Goal: Task Accomplishment & Management: Use online tool/utility

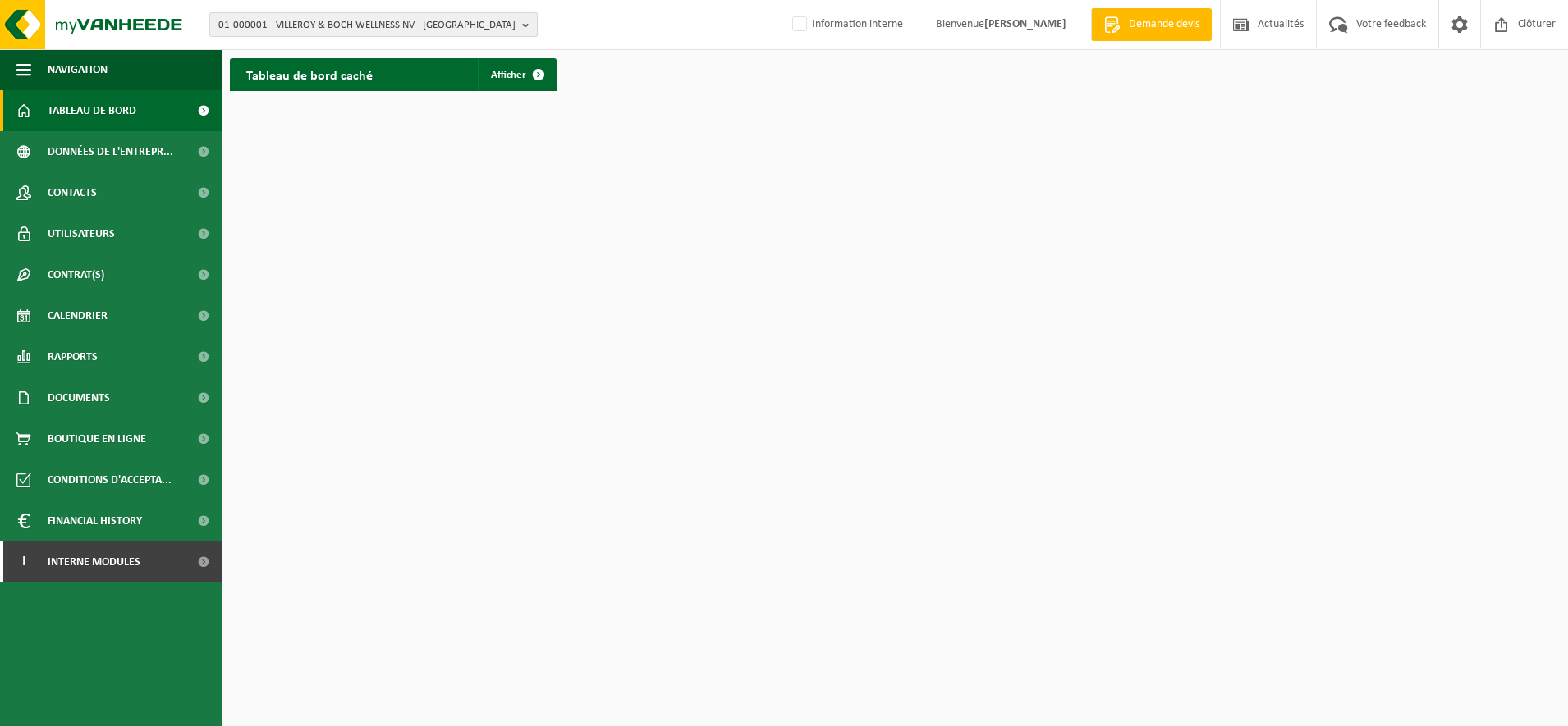
click at [324, 24] on span "01-000001 - VILLEROY & BOCH WELLNESS NV - ROESELARE" at bounding box center [367, 26] width 297 height 25
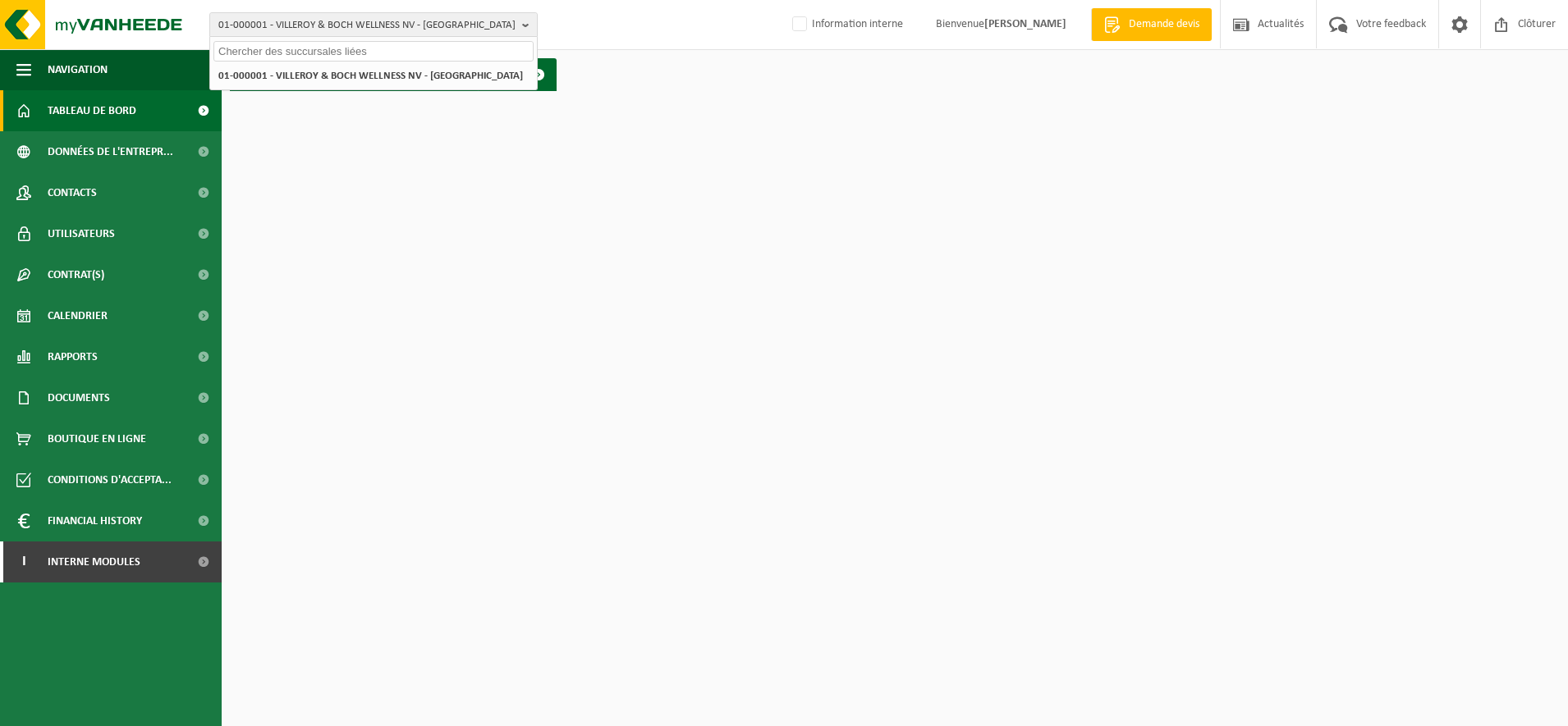
click at [287, 44] on input "text" at bounding box center [373, 51] width 320 height 20
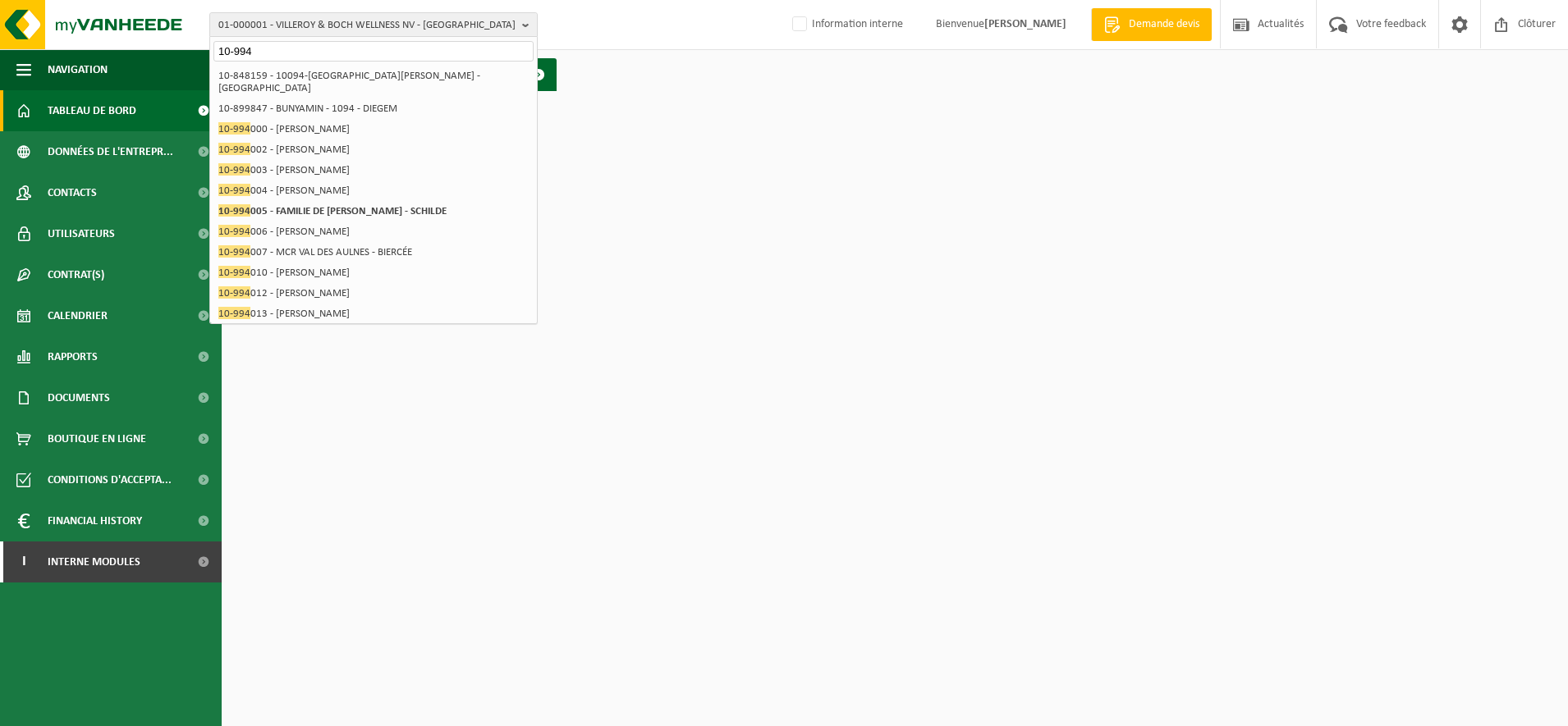
click at [327, 51] on input "10-994" at bounding box center [373, 51] width 320 height 20
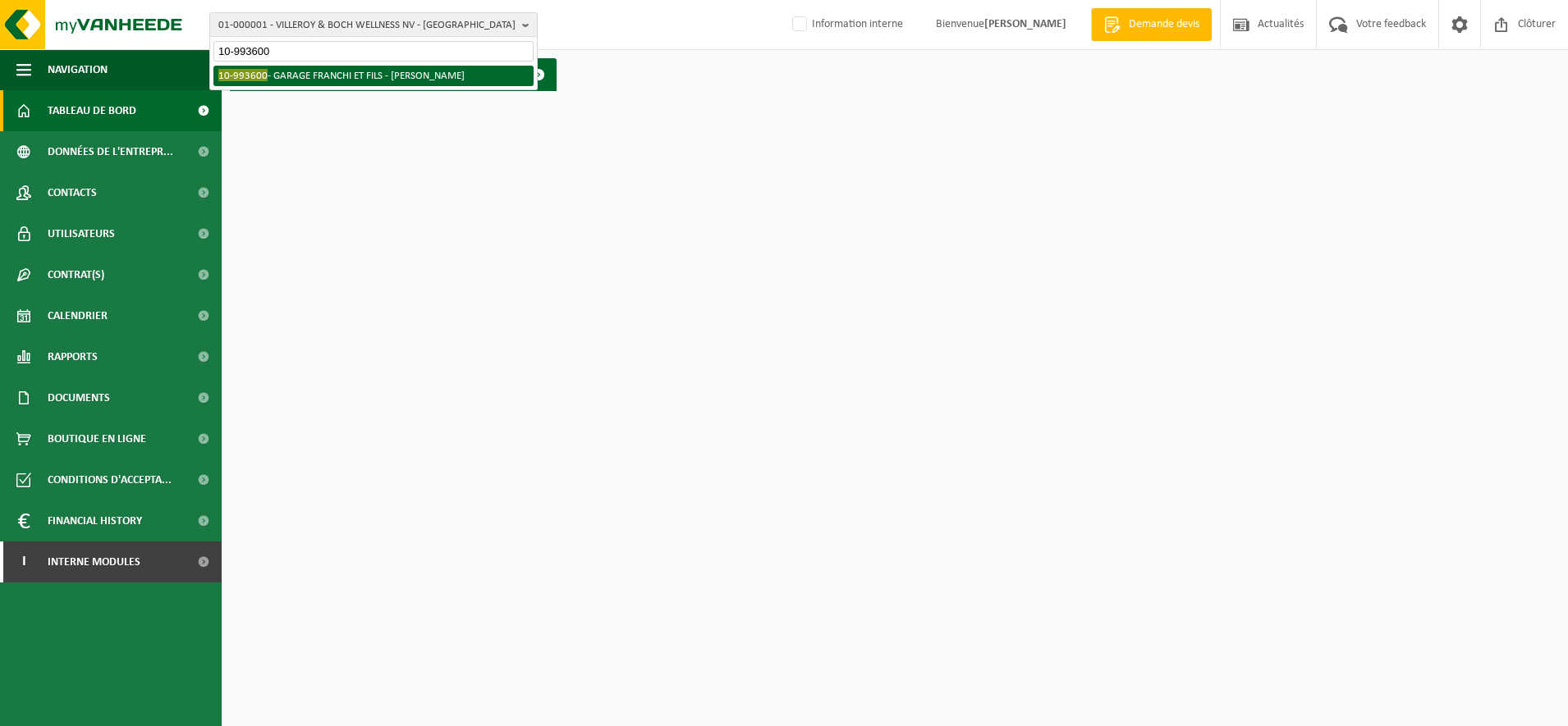
type input "10-993600"
click at [330, 80] on li "10-993600 - GARAGE FRANCHI ET FILS - BAUVIN" at bounding box center [373, 76] width 320 height 20
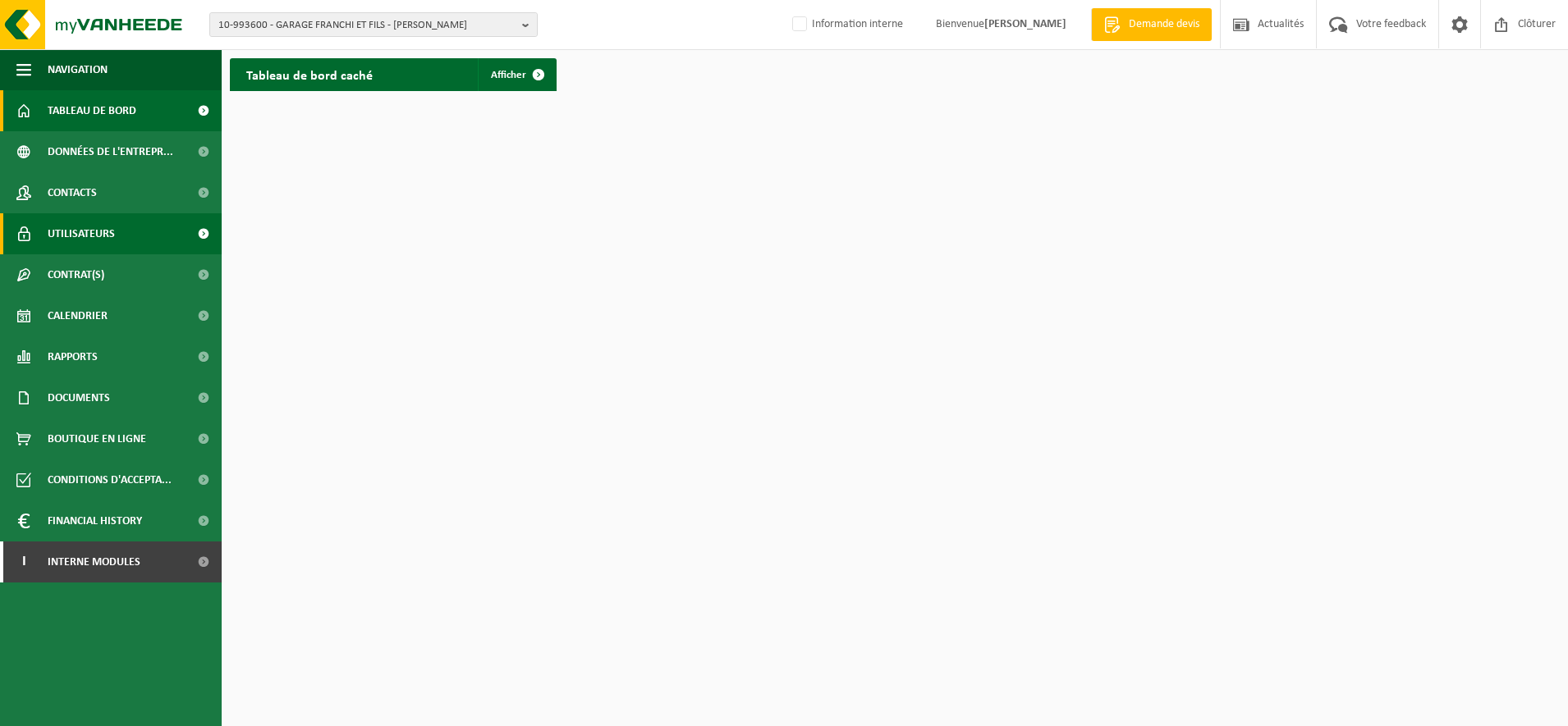
click at [99, 227] on span "Utilisateurs" at bounding box center [82, 234] width 68 height 41
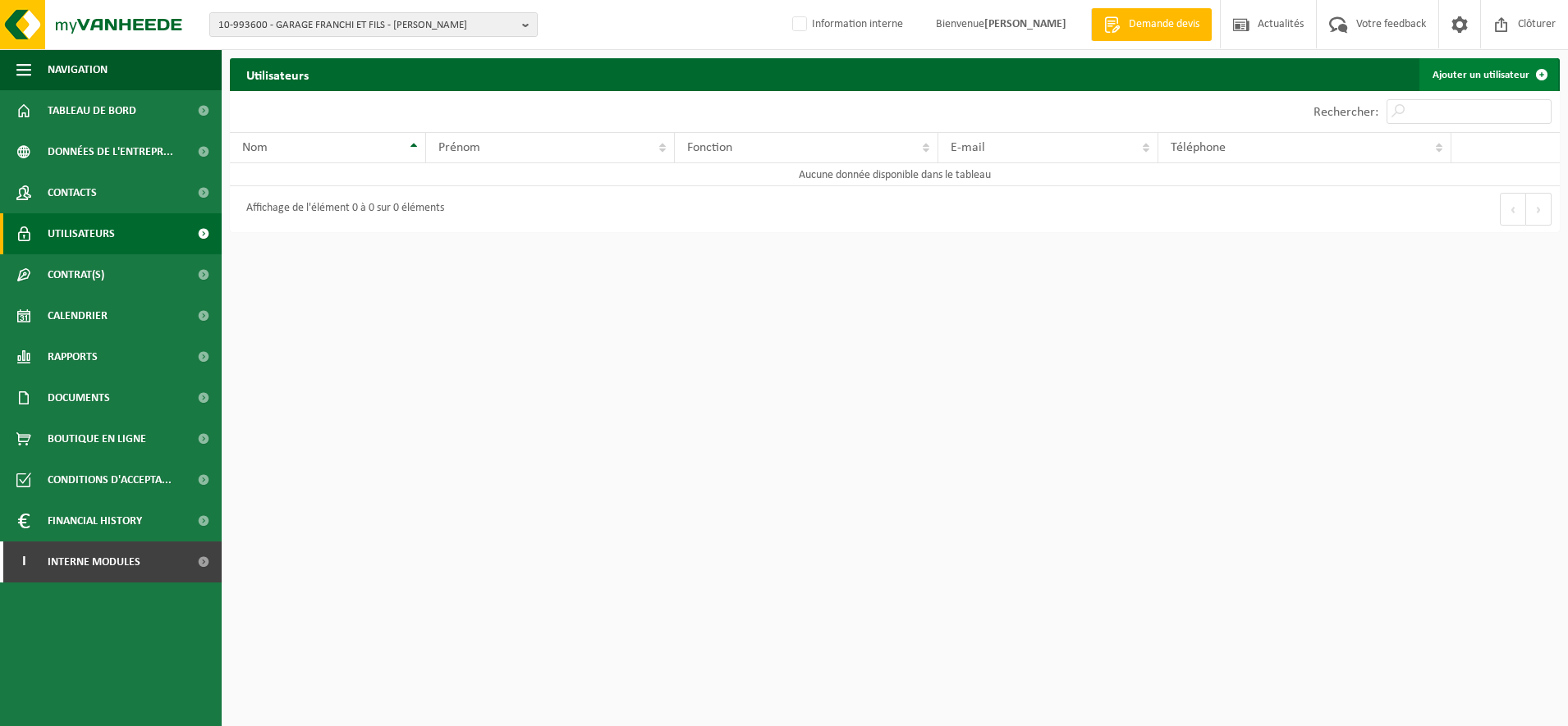
click at [1486, 80] on link "Ajouter un utilisateur" at bounding box center [1489, 75] width 139 height 33
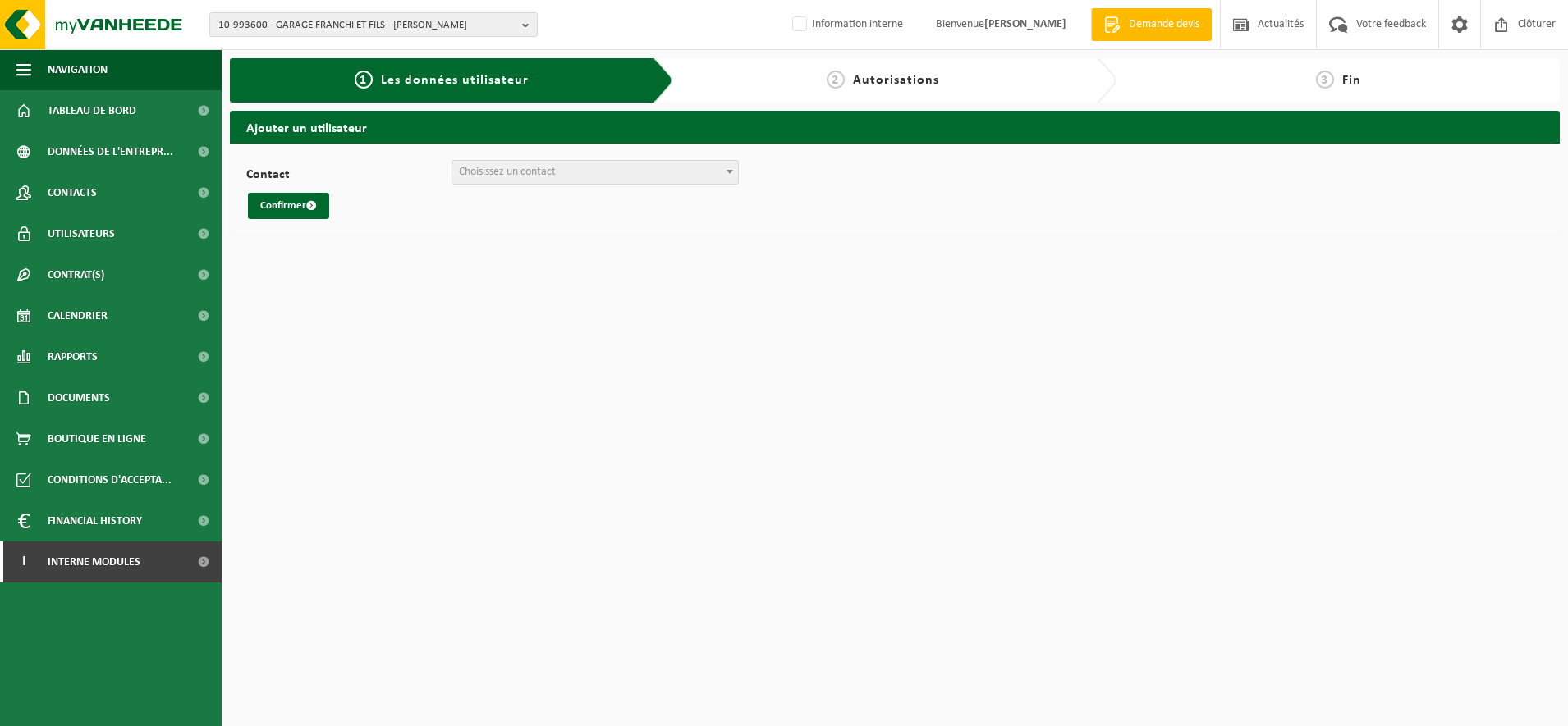
click at [732, 170] on b at bounding box center [729, 172] width 6 height 4
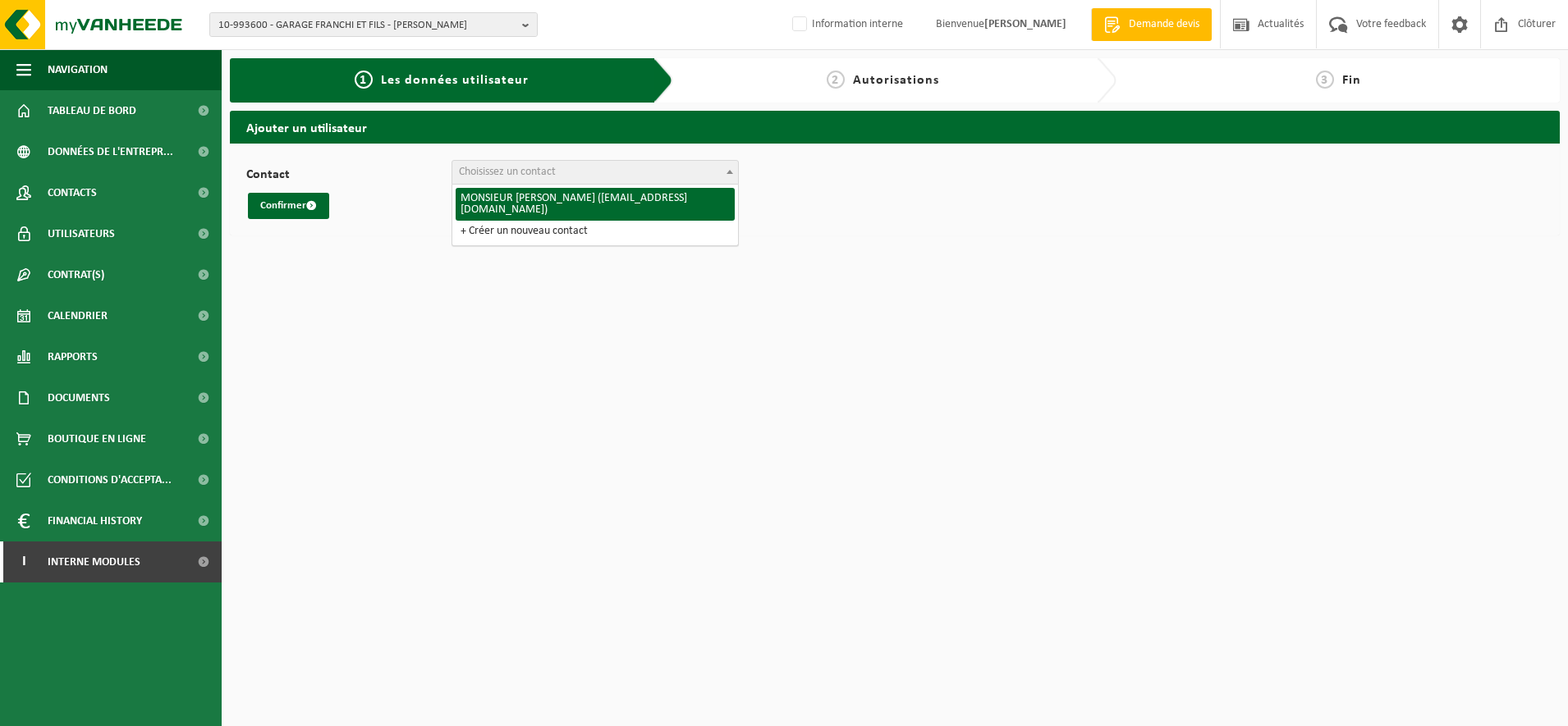
select select "127210"
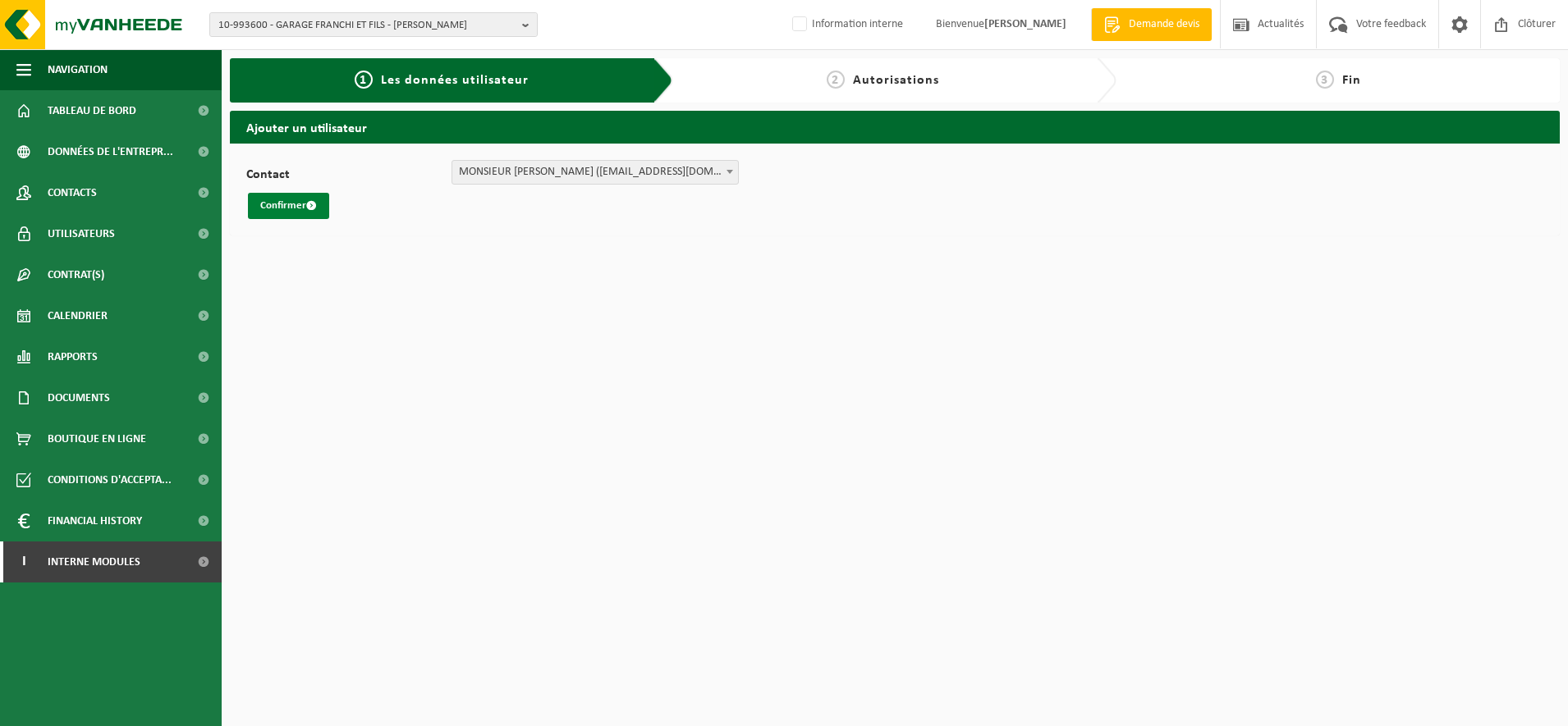
click at [274, 200] on button "Confirmer" at bounding box center [288, 206] width 81 height 27
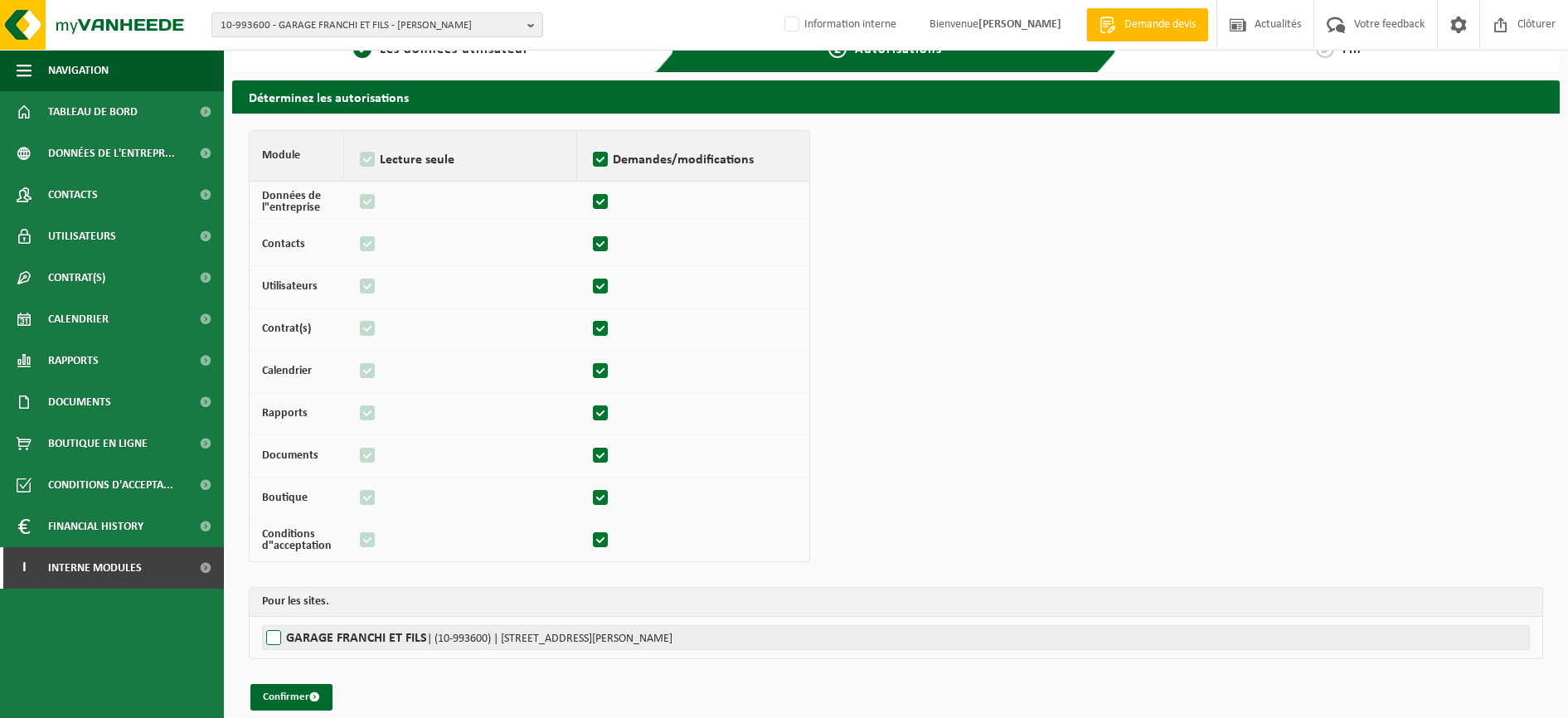
scroll to position [48, 0]
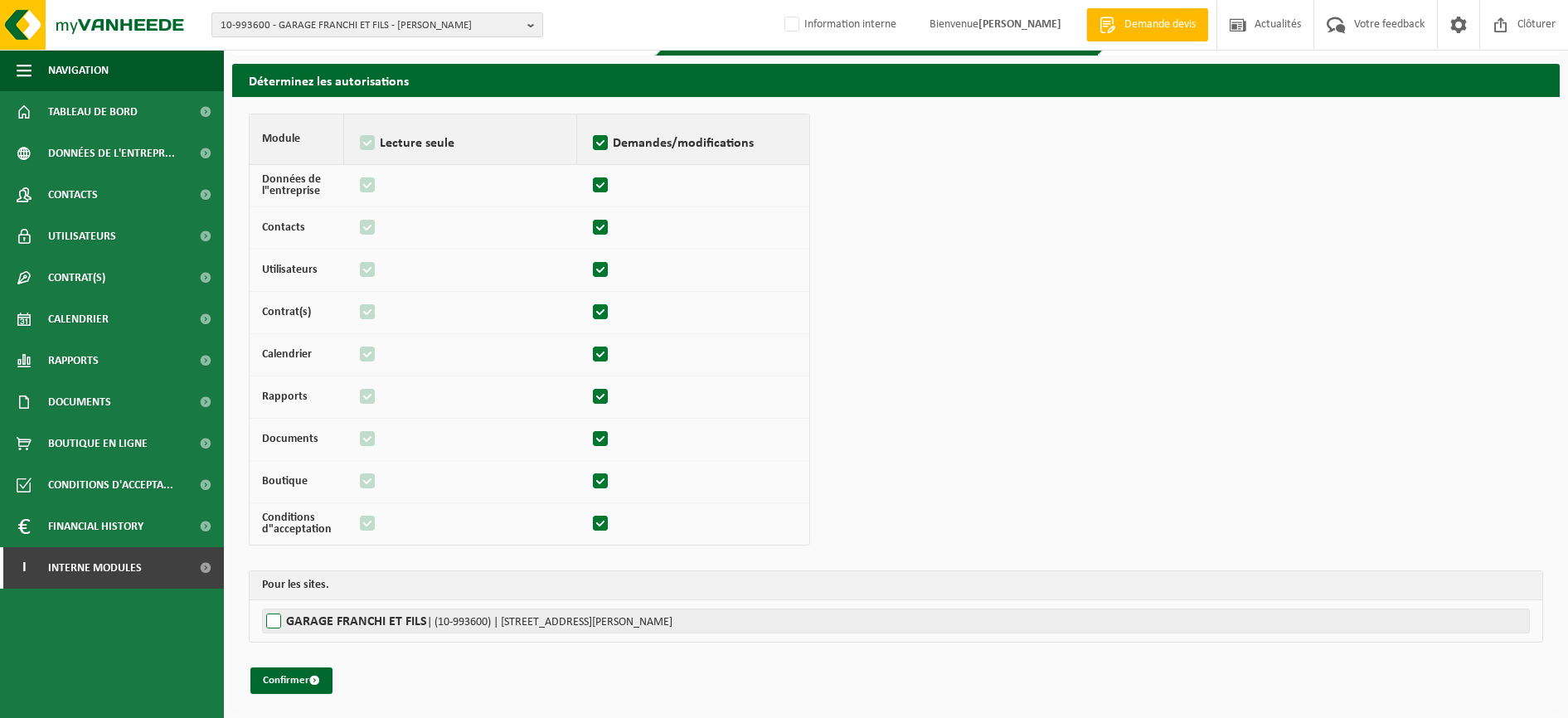
click at [275, 618] on label"] "GARAGE FRANCHI ET FILS | (10-993600) | RUE HENRI GHESQUIERE 13, 59221 BAUVIN" at bounding box center [896, 621] width 1268 height 25
click at [275, 618] on input "GARAGE FRANCHI ET FILS | (10-993600) | RUE HENRI GHESQUIERE 13, 59221 BAUVIN" at bounding box center [1046, 621] width 1568 height 25
checkbox input "true"
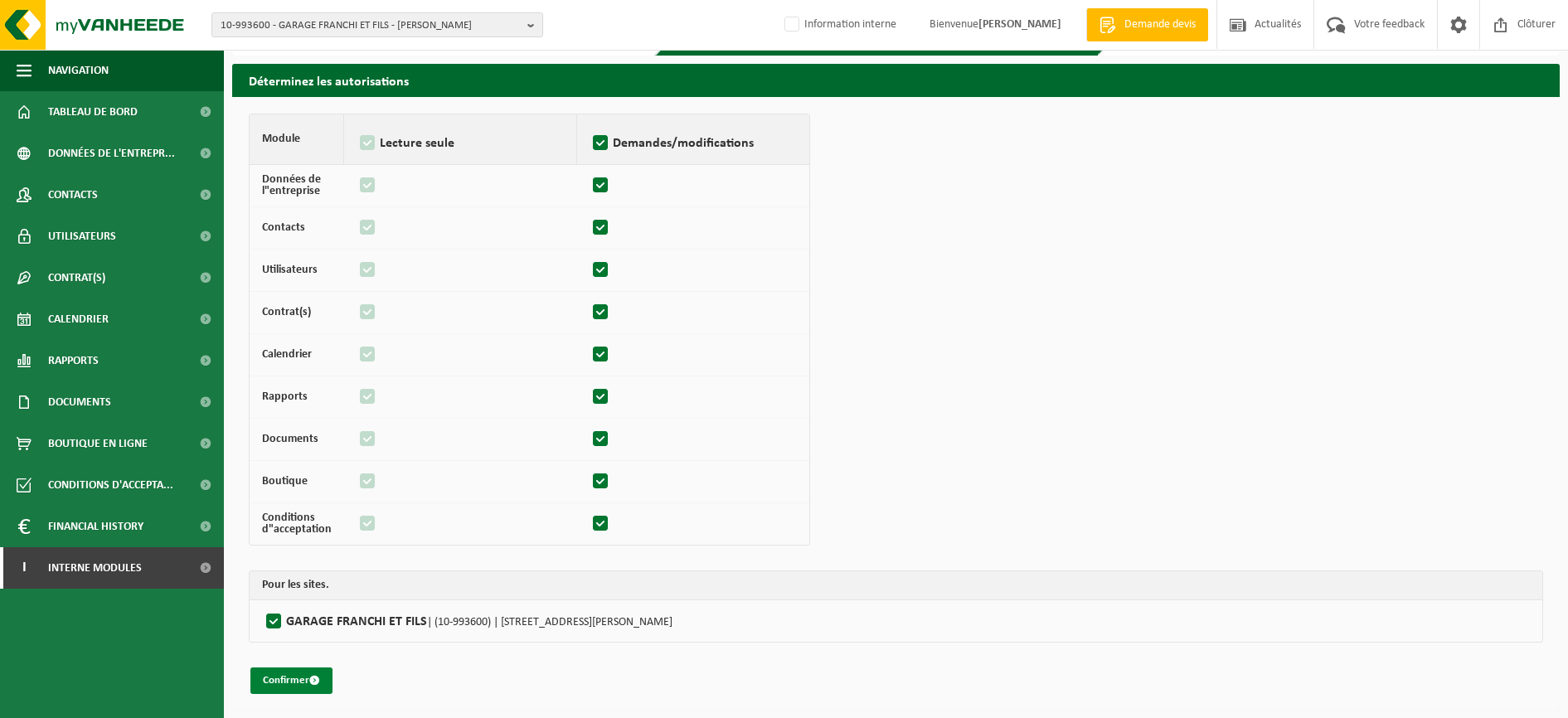
click at [297, 686] on button "Confirmer" at bounding box center [291, 680] width 82 height 27
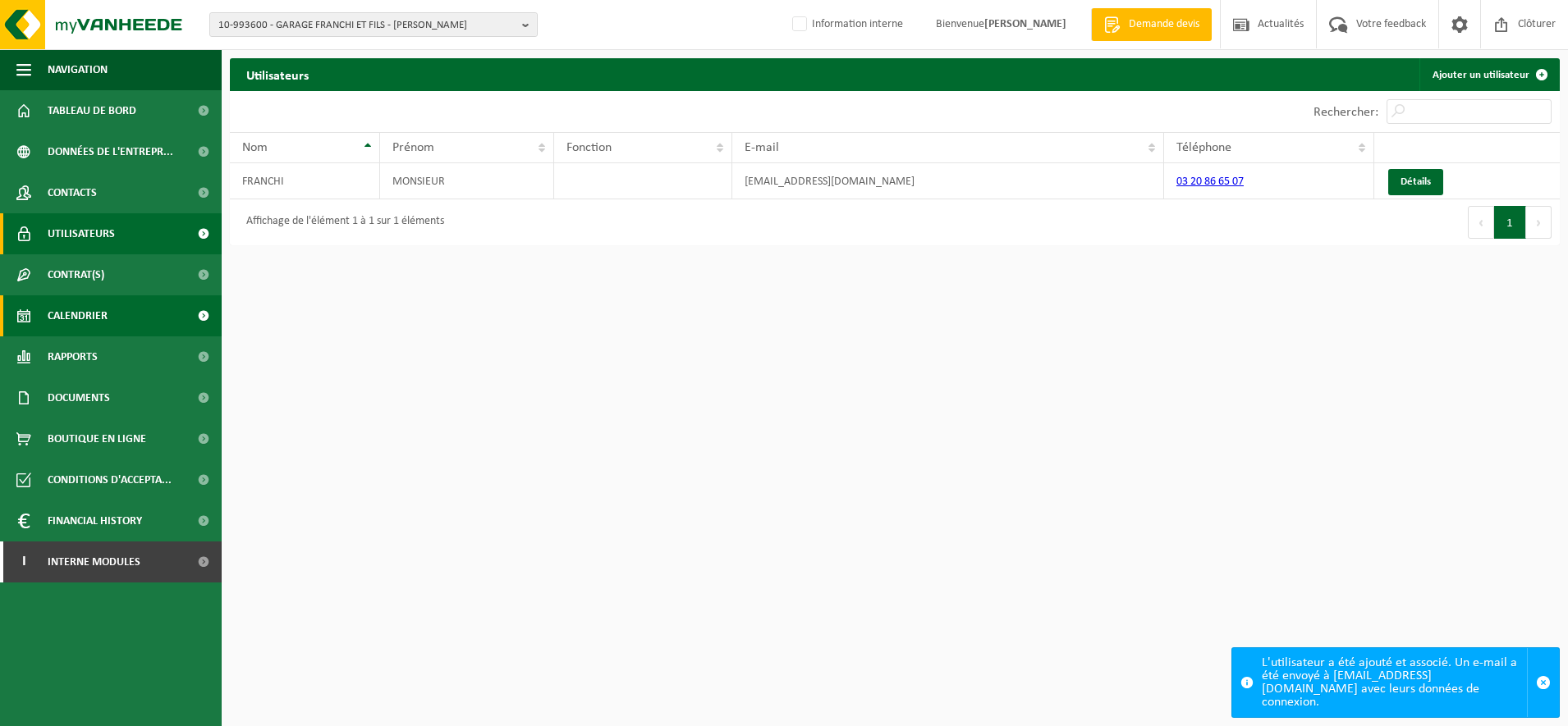
click at [91, 320] on span "Calendrier" at bounding box center [77, 315] width 60 height 41
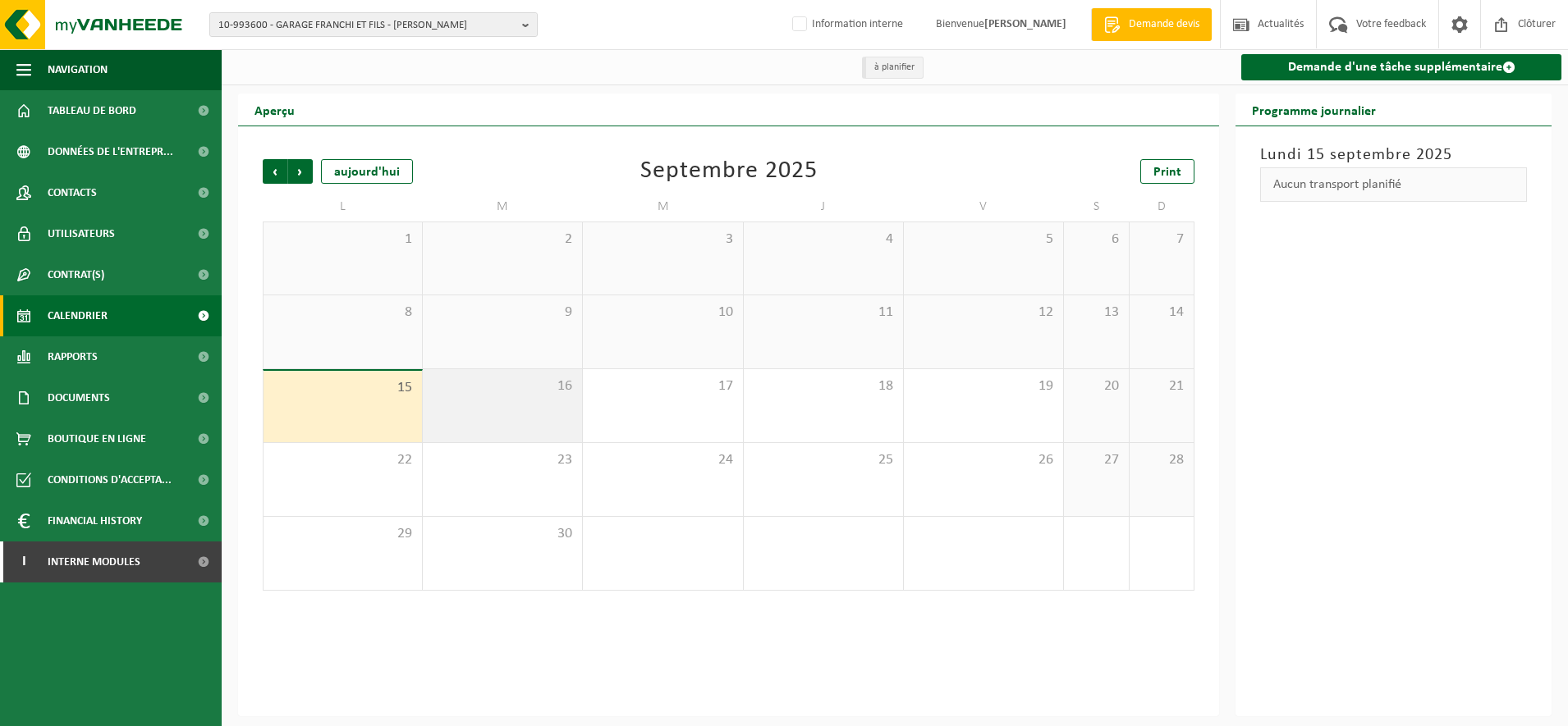
click at [532, 430] on div "16" at bounding box center [502, 406] width 159 height 73
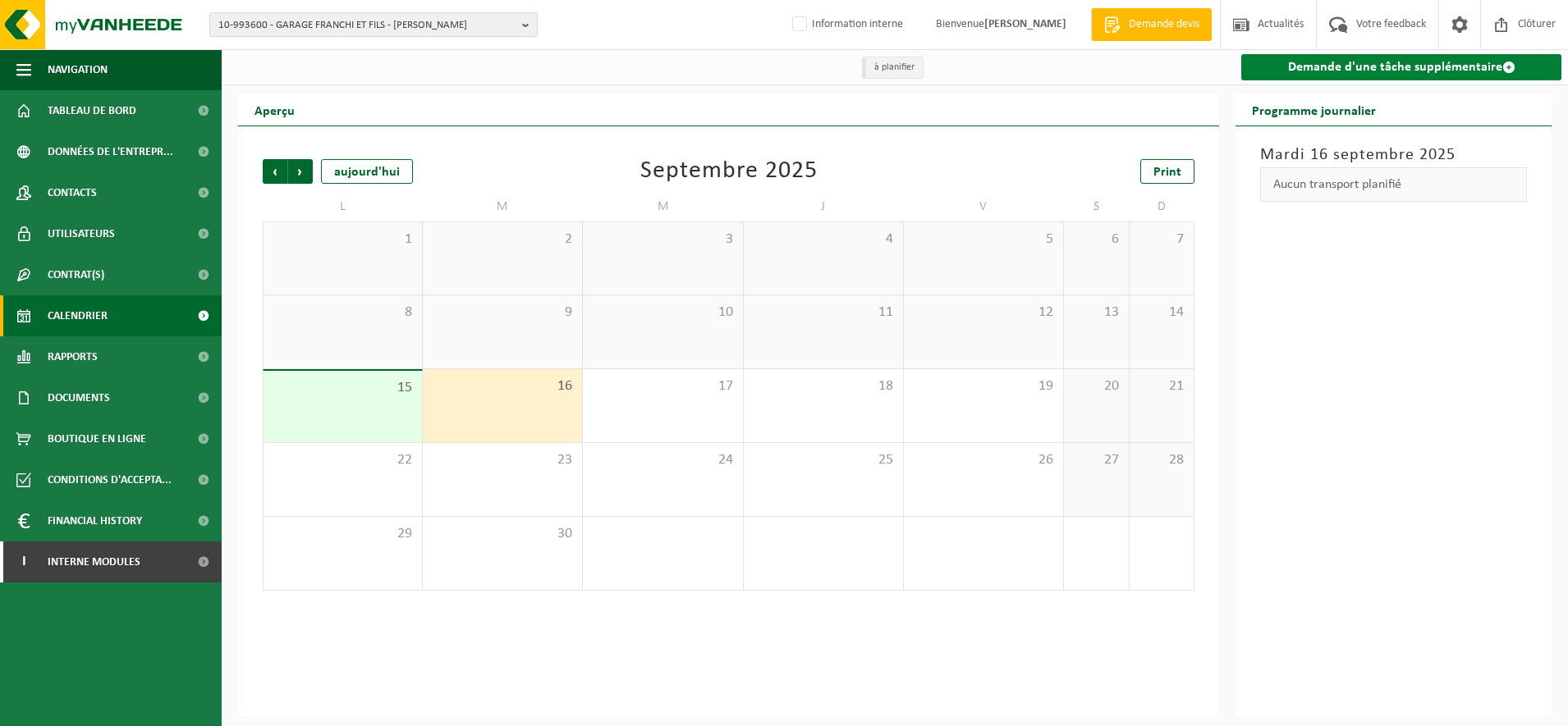
click at [1309, 78] on link "Demande d'une tâche supplémentaire" at bounding box center [1401, 68] width 320 height 27
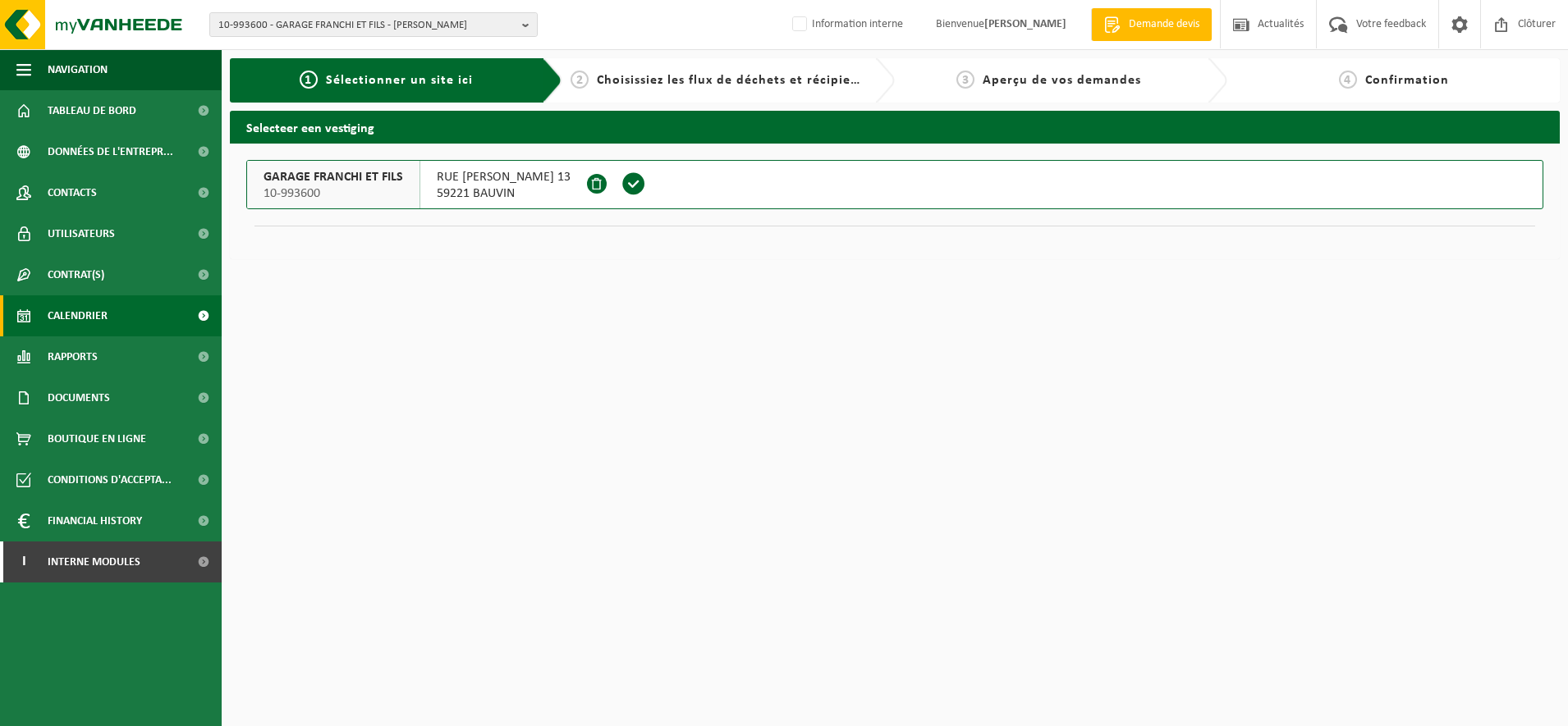
click at [68, 313] on span "Calendrier" at bounding box center [77, 315] width 60 height 41
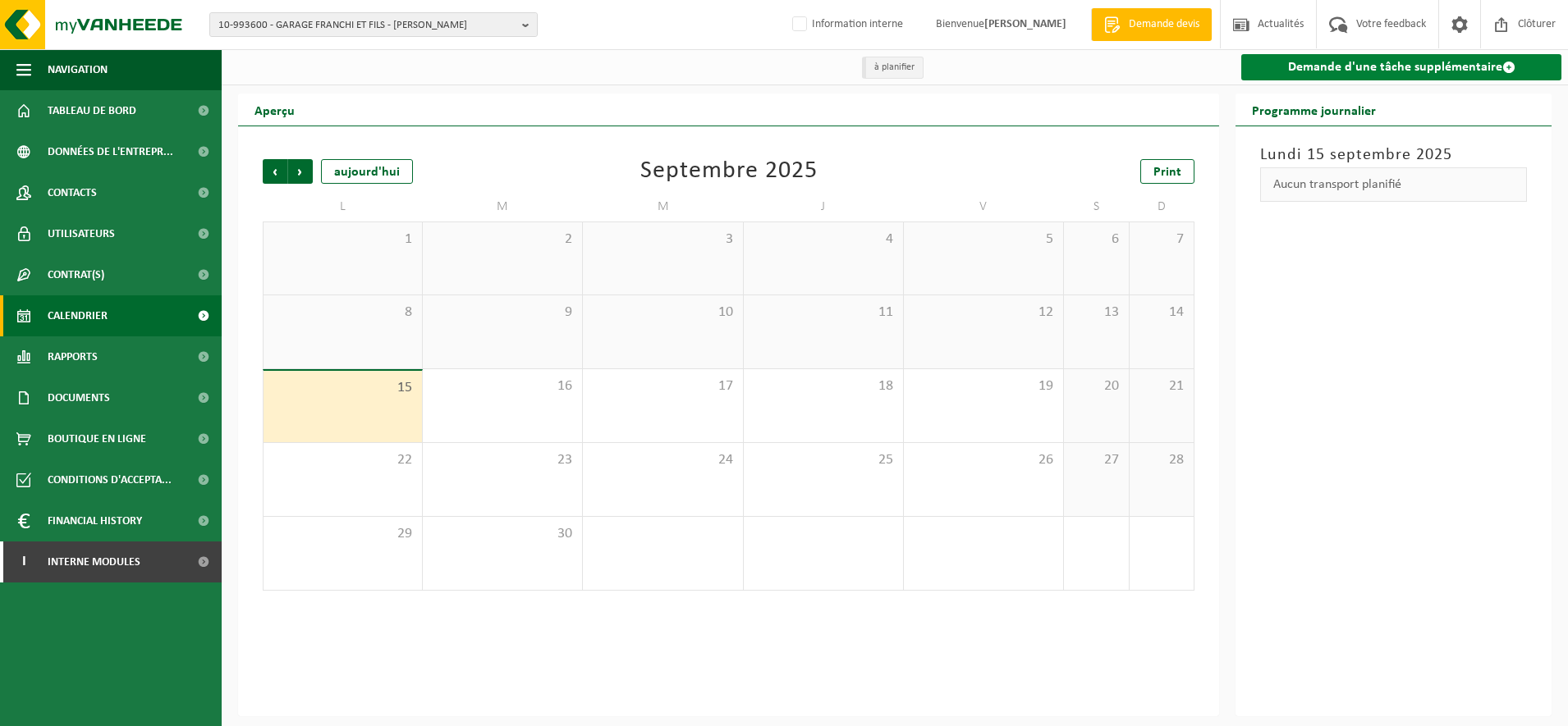
click at [1397, 66] on link "Demande d'une tâche supplémentaire" at bounding box center [1401, 68] width 320 height 27
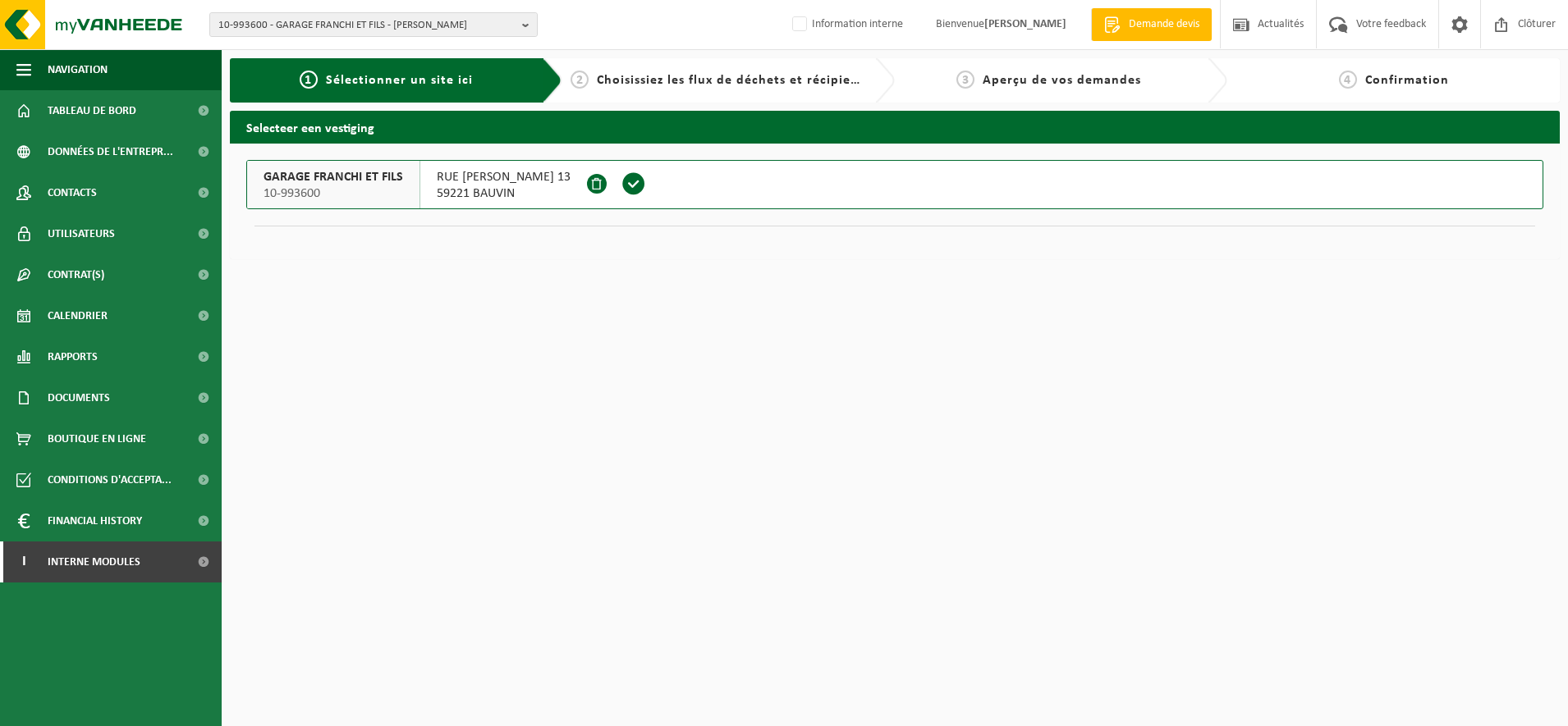
click at [340, 187] on span "10-993600" at bounding box center [332, 194] width 140 height 16
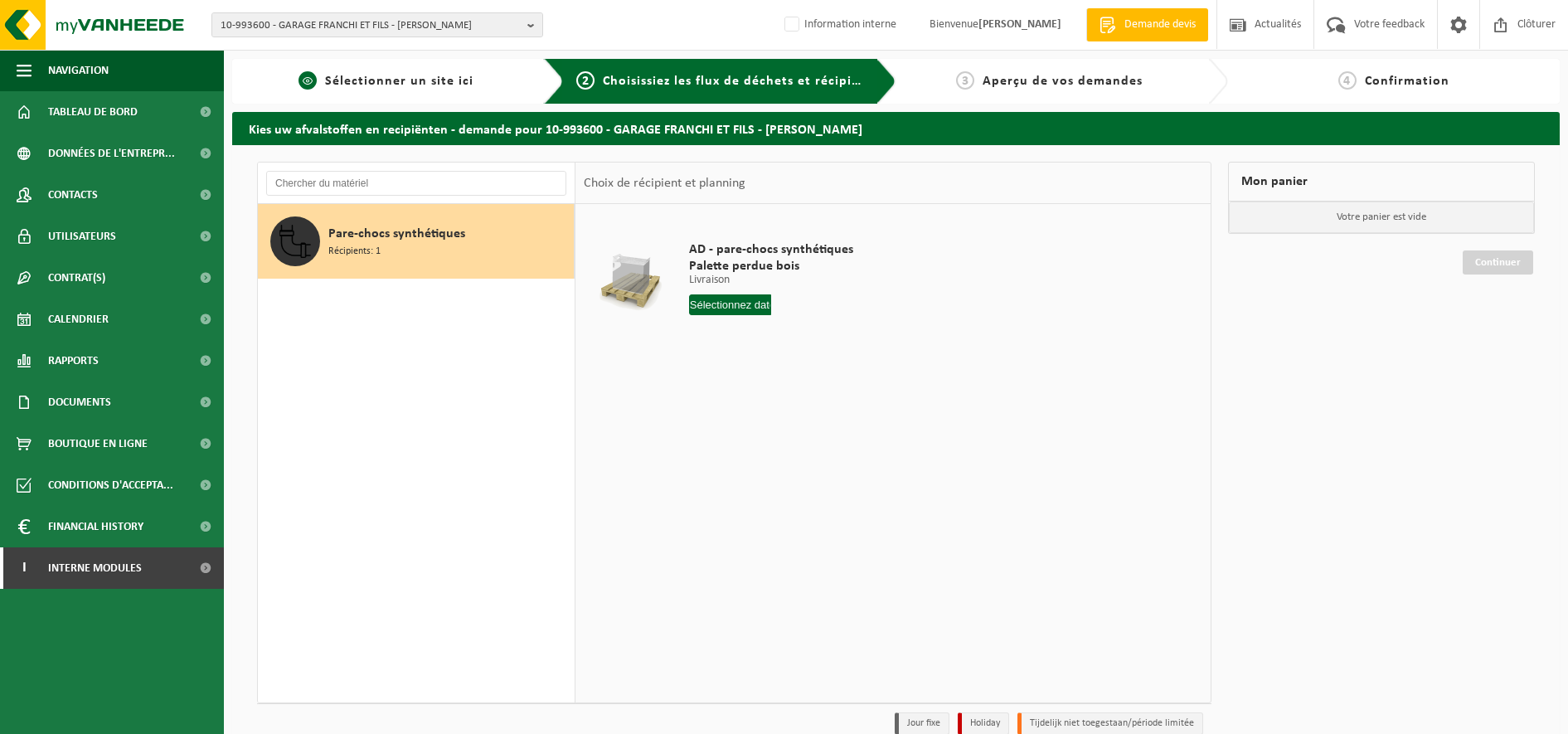
click at [385, 70] on div "1 Sélectionner un site ici" at bounding box center [398, 82] width 331 height 45
click at [89, 316] on span "Calendrier" at bounding box center [78, 319] width 60 height 41
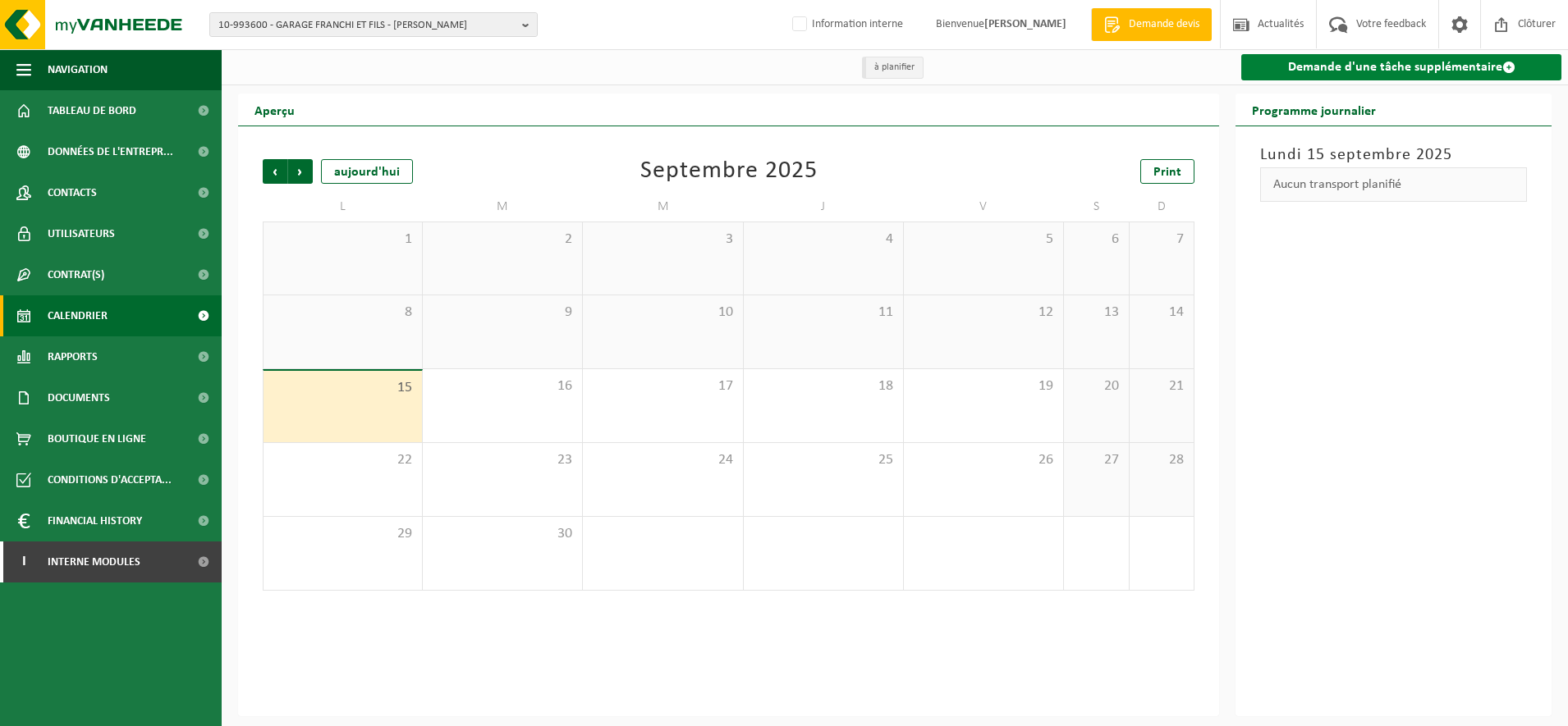
click at [1374, 65] on link "Demande d'une tâche supplémentaire" at bounding box center [1401, 68] width 320 height 27
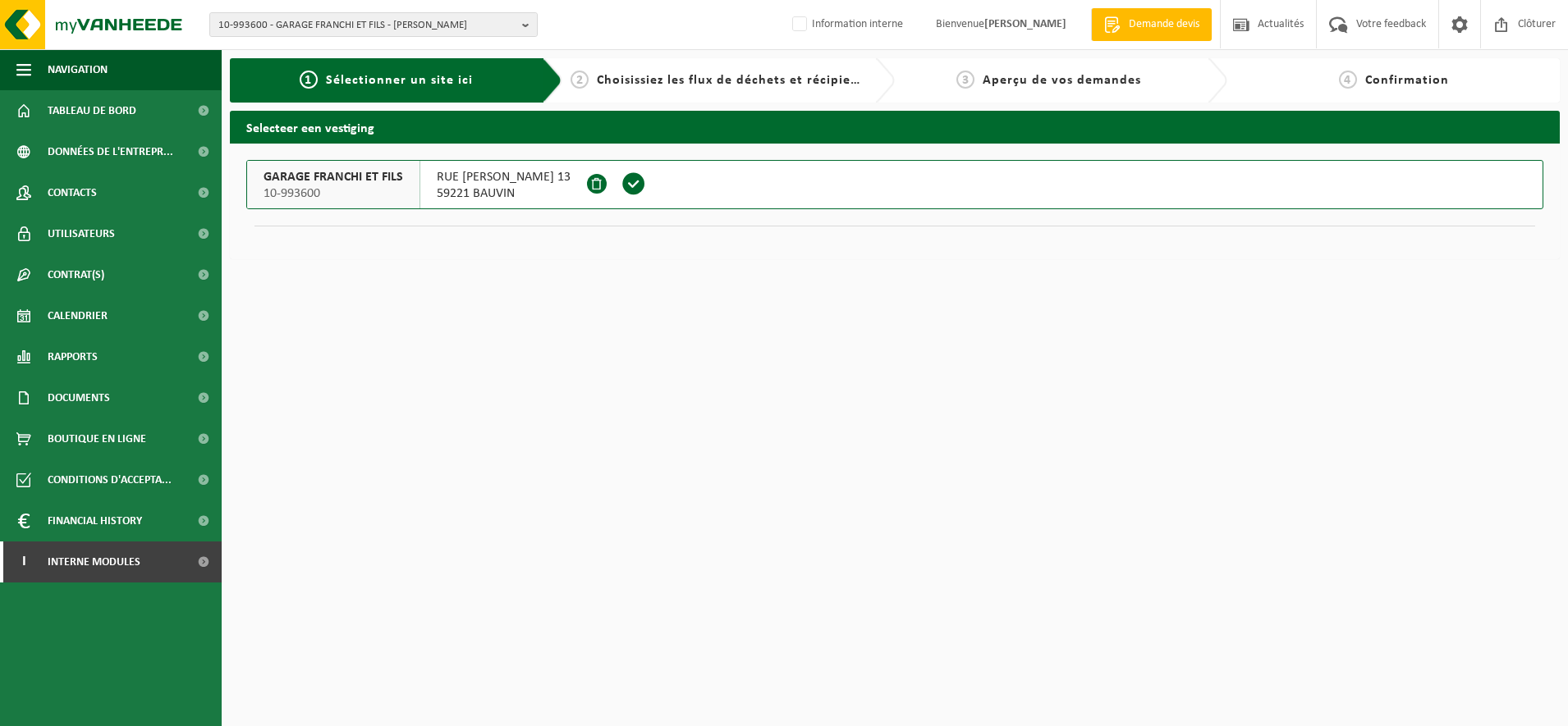
click at [331, 182] on span "GARAGE FRANCHI ET FILS" at bounding box center [332, 177] width 140 height 16
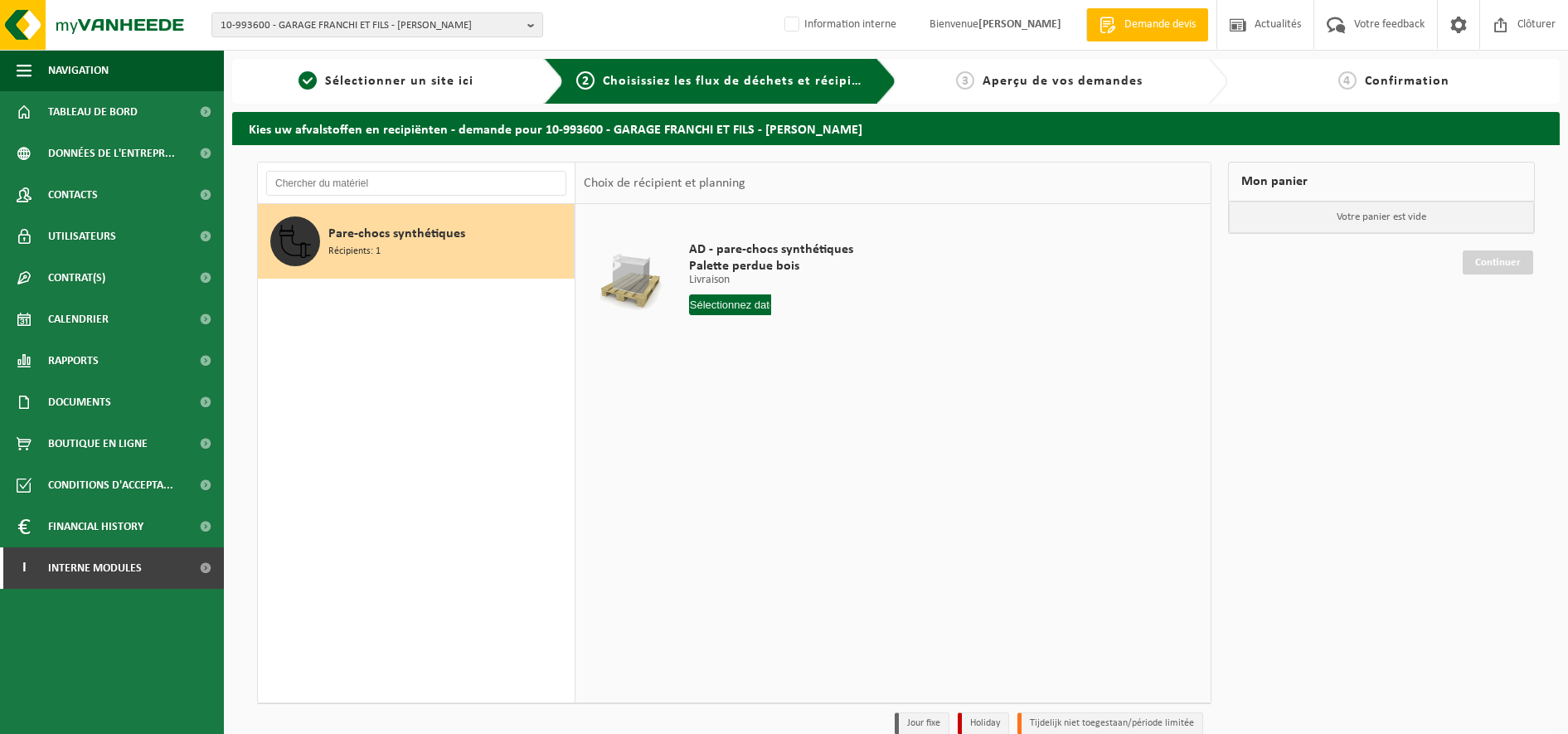
click at [743, 305] on input "text" at bounding box center [729, 305] width 82 height 21
click at [740, 450] on div "16" at bounding box center [734, 453] width 29 height 27
type input "à partir de 2025-09-16"
click at [758, 367] on button "Dans le panier" at bounding box center [735, 367] width 89 height 27
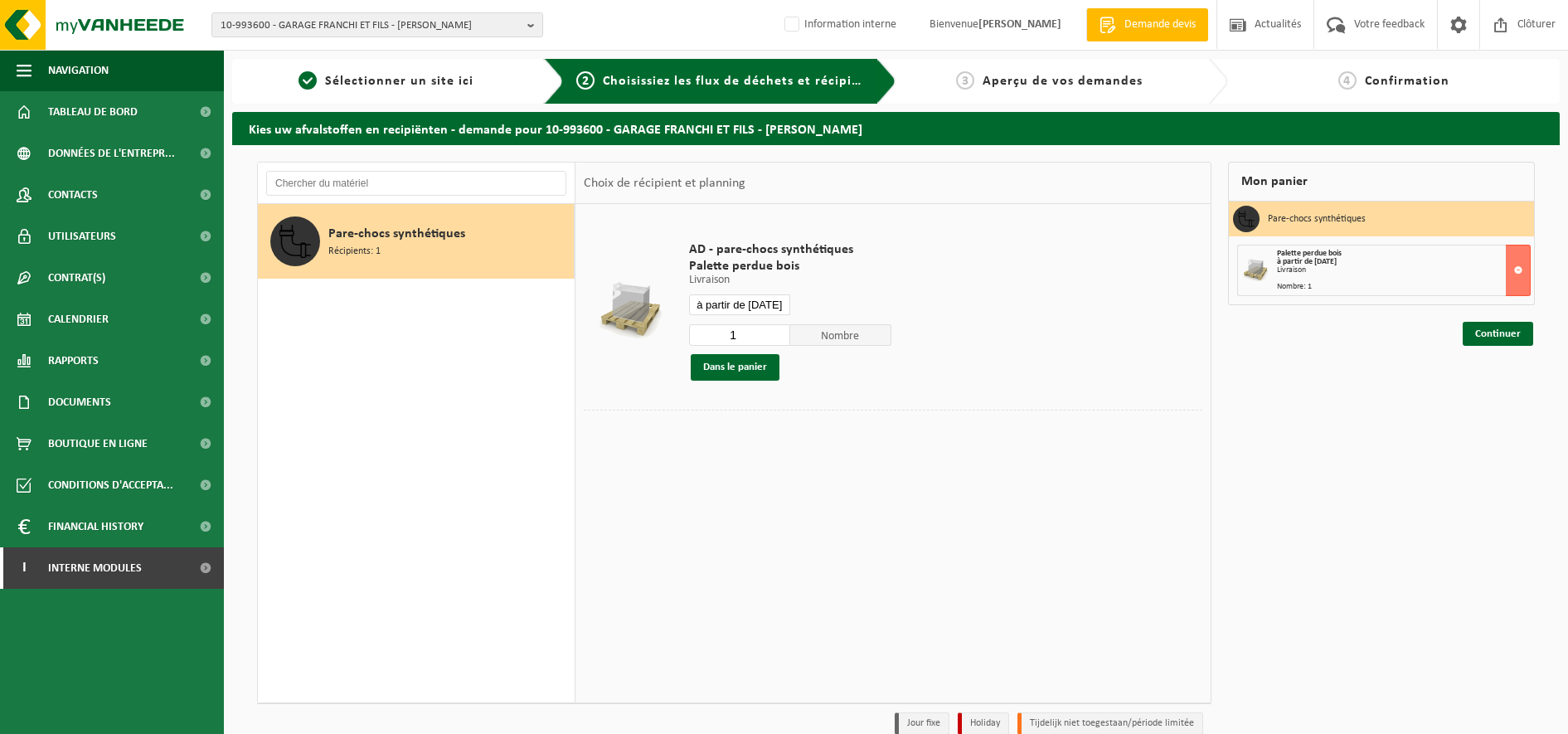
click at [1337, 261] on strong "à partir de 2025-09-16" at bounding box center [1307, 261] width 59 height 9
click at [1501, 332] on link "Continuer" at bounding box center [1498, 333] width 70 height 24
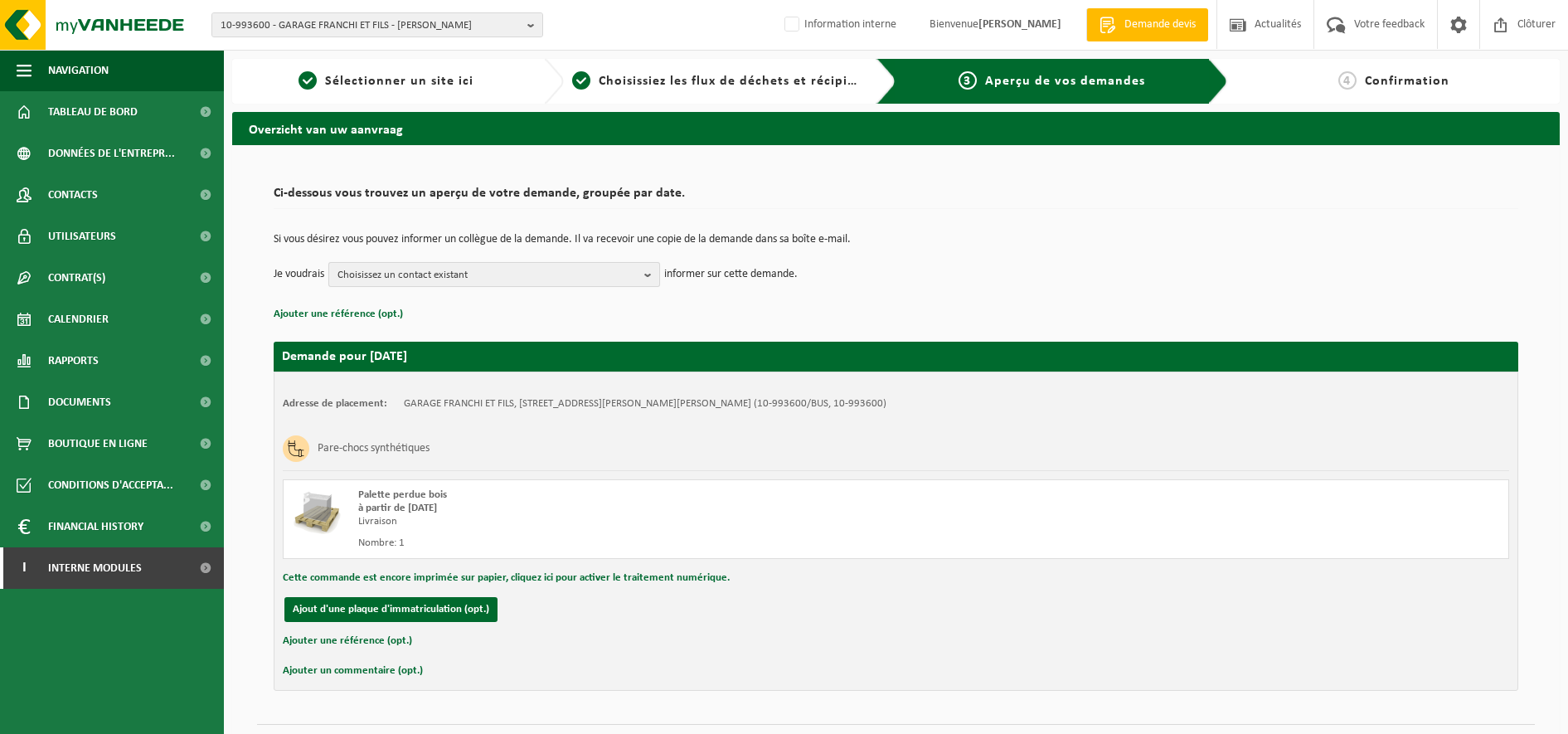
click at [652, 276] on b "button" at bounding box center [652, 275] width 15 height 23
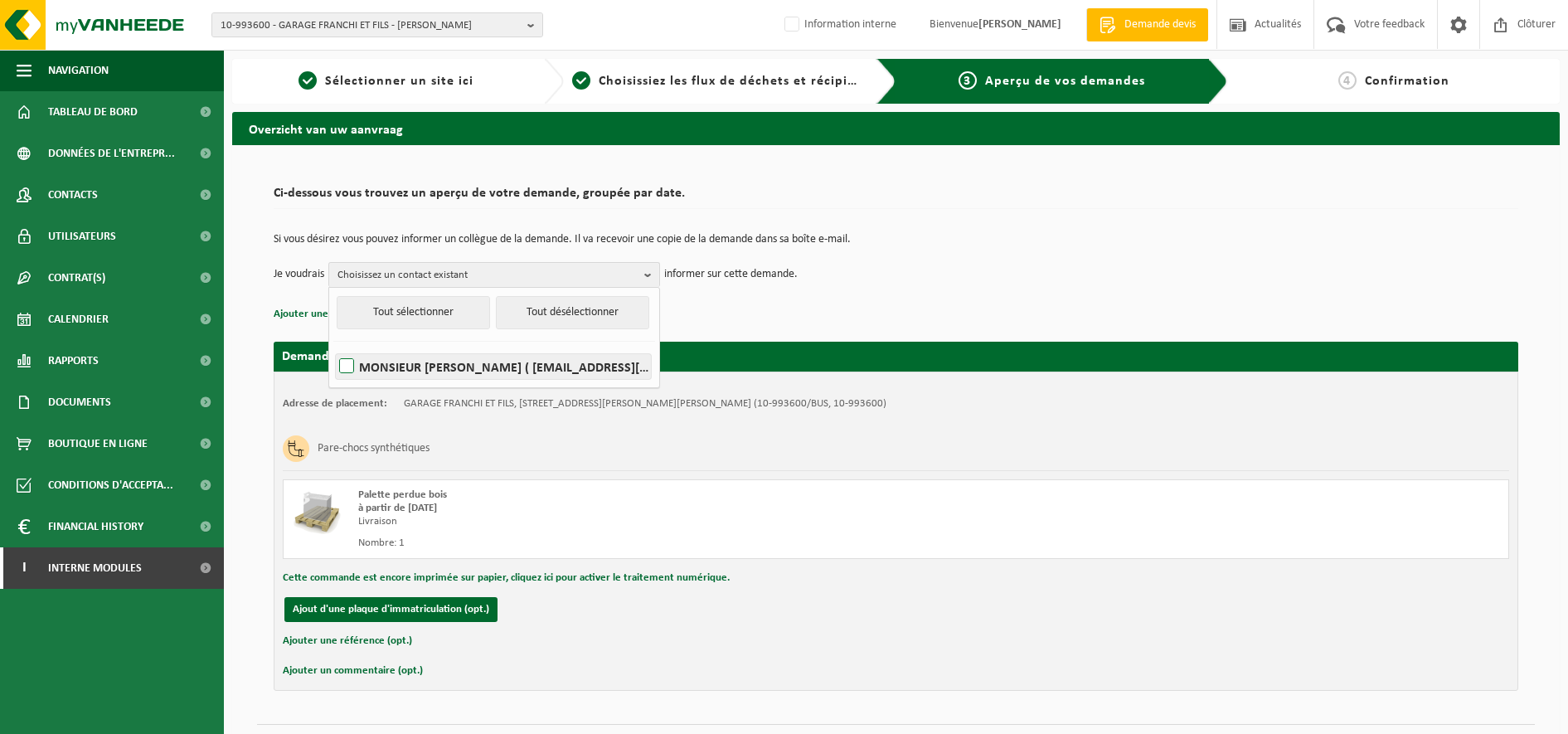
click at [348, 363] on label "MONSIEUR FRANCHI ( garagefranchicompta@hotmail.com )" at bounding box center [493, 367] width 315 height 25
click at [333, 346] on input "MONSIEUR FRANCHI ( garagefranchicompta@hotmail.com )" at bounding box center [332, 345] width 1 height 1
checkbox input "true"
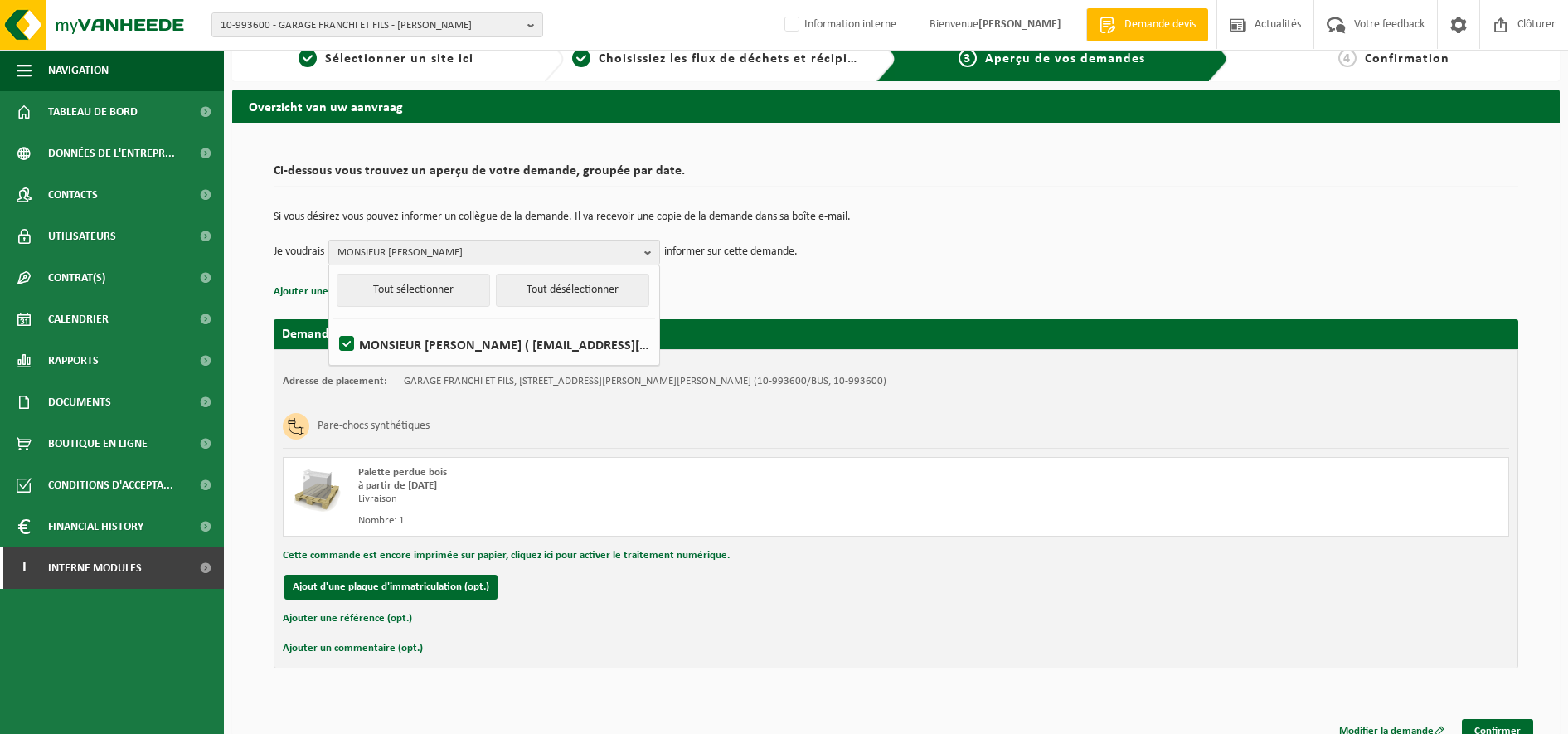
scroll to position [40, 0]
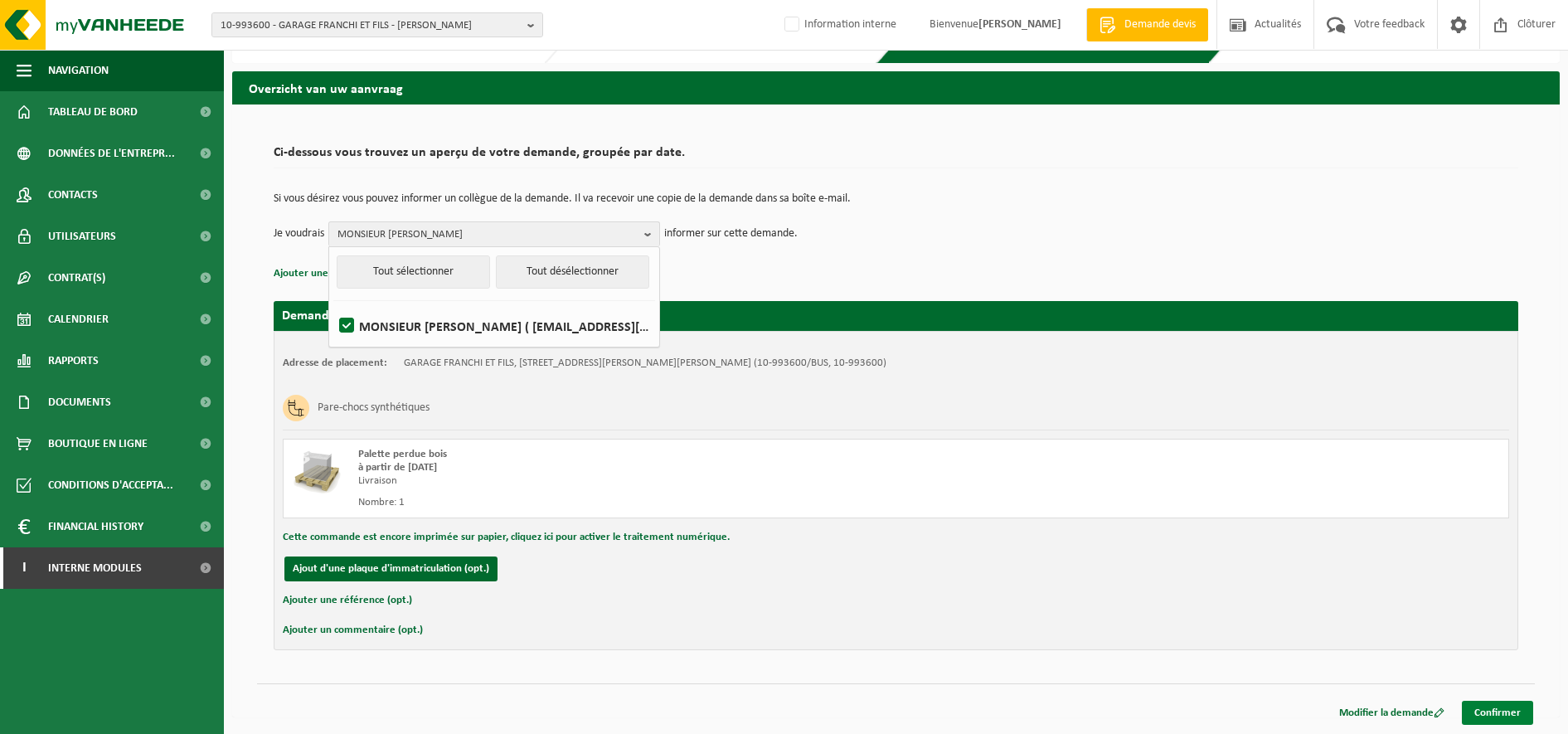
click at [1512, 721] on link "Confirmer" at bounding box center [1497, 712] width 71 height 24
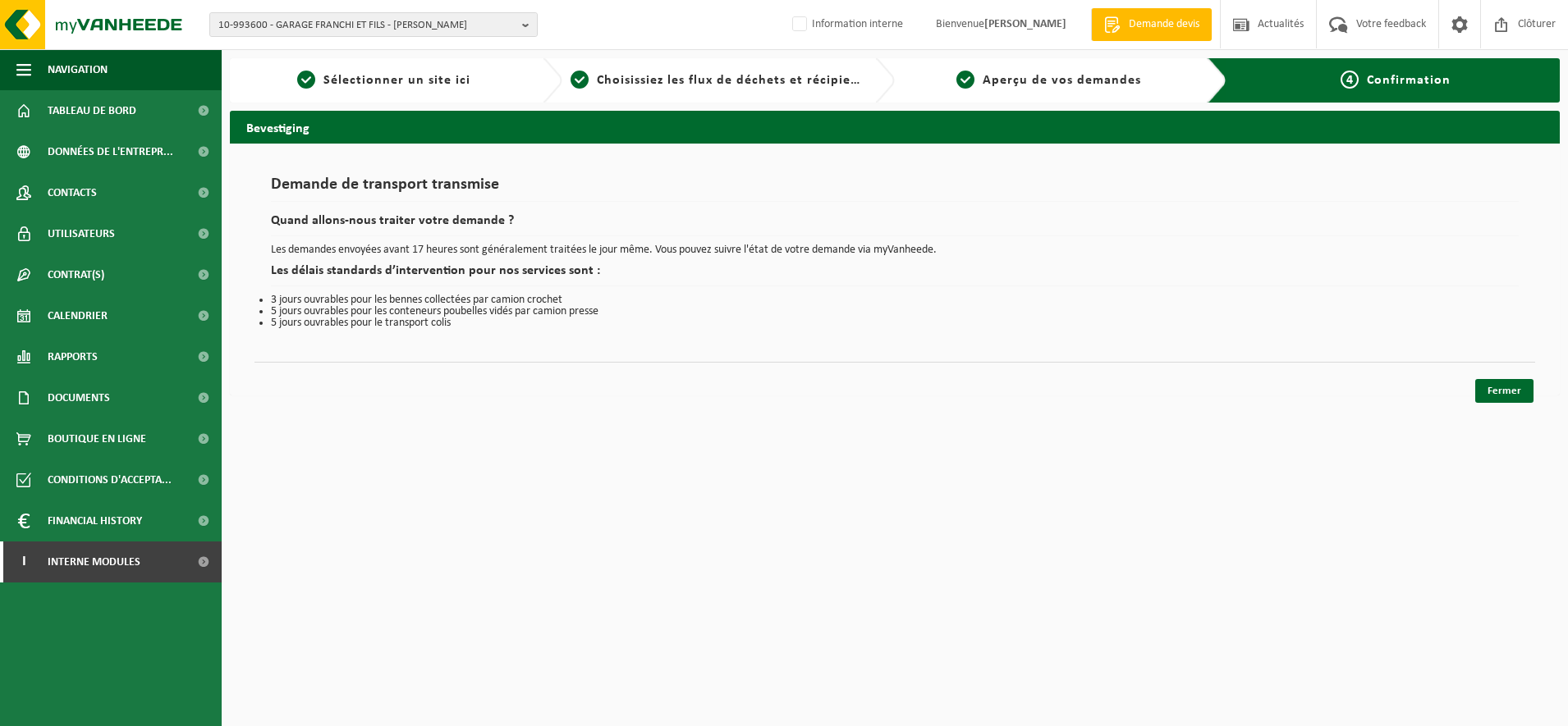
drag, startPoint x: 1516, startPoint y: 393, endPoint x: 1464, endPoint y: 398, distance: 52.2
click at [1516, 393] on link "Fermer" at bounding box center [1505, 391] width 59 height 24
